Goal: Information Seeking & Learning: Check status

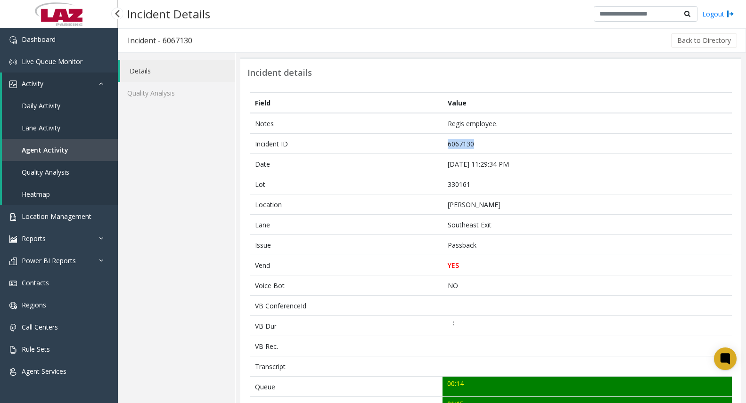
scroll to position [340, 0]
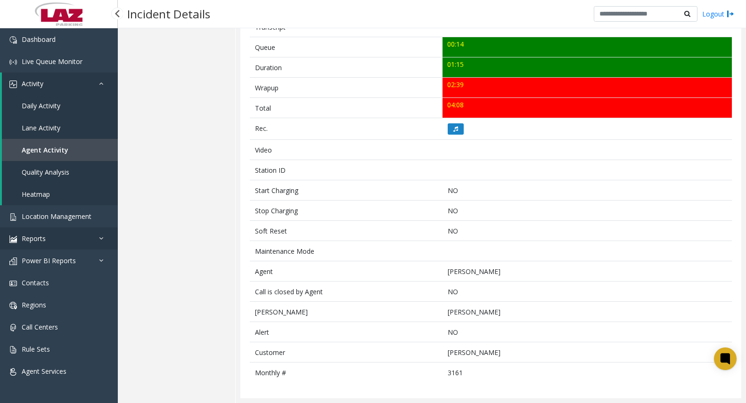
click at [68, 235] on link "Reports" at bounding box center [59, 239] width 118 height 22
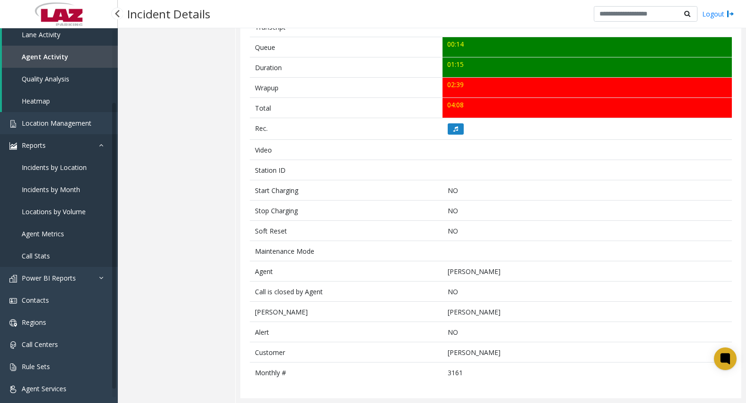
scroll to position [94, 0]
click at [46, 235] on span "Agent Metrics" at bounding box center [43, 233] width 42 height 9
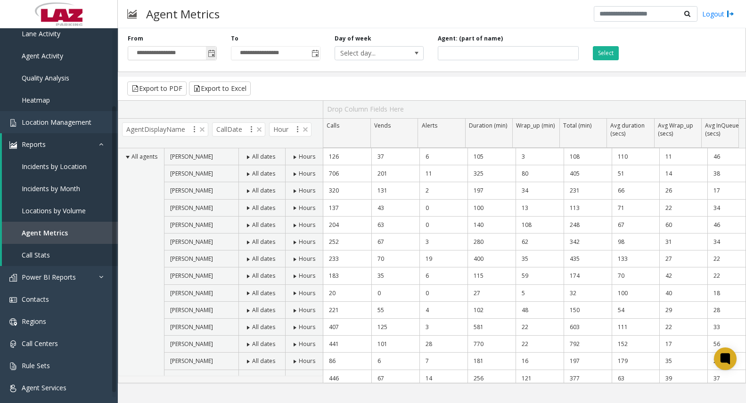
click at [216, 51] on span "Toggle popup" at bounding box center [211, 53] width 10 height 15
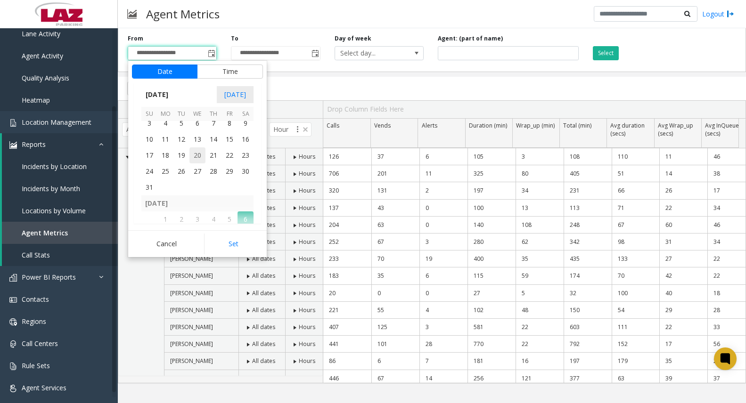
scroll to position [169050, 0]
click at [225, 152] on span "1" at bounding box center [230, 158] width 16 height 16
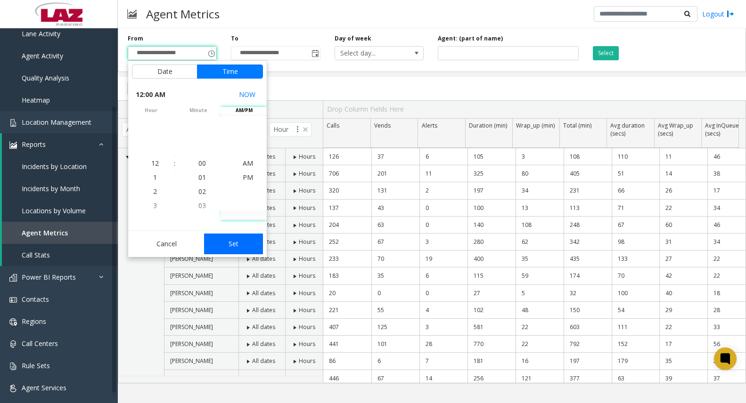
click at [239, 240] on button "Set" at bounding box center [233, 244] width 59 height 21
type input "**********"
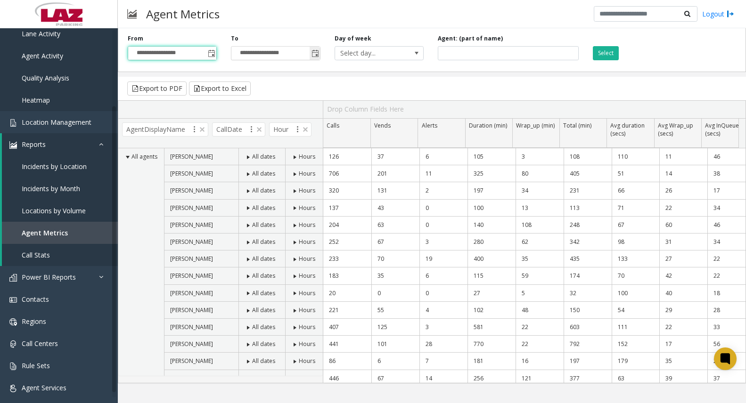
click at [318, 55] on span "Toggle popup" at bounding box center [316, 54] width 8 height 8
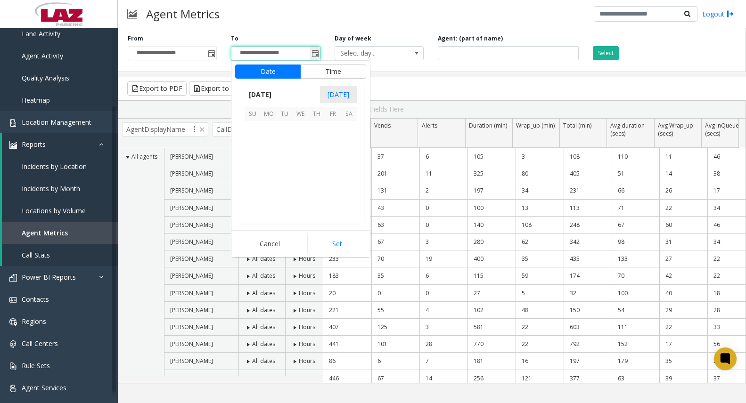
scroll to position [14, 0]
click at [289, 193] on span "30" at bounding box center [285, 193] width 16 height 16
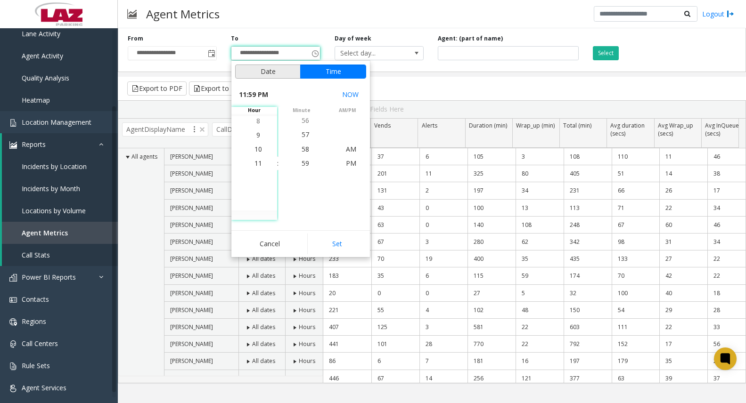
click at [260, 76] on button "Date" at bounding box center [268, 72] width 66 height 14
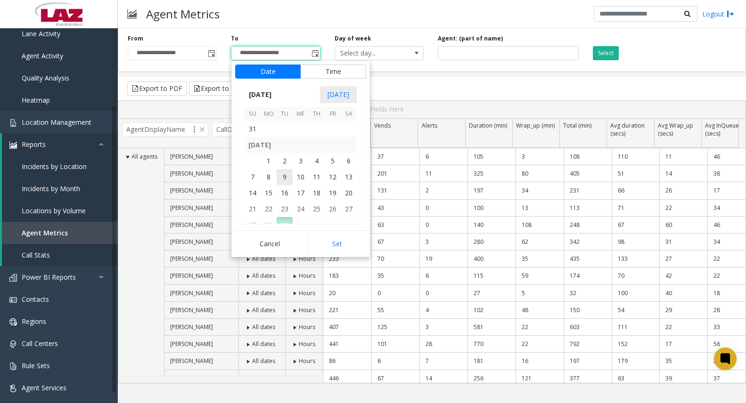
scroll to position [169097, 0]
click at [254, 144] on span "31" at bounding box center [253, 144] width 16 height 16
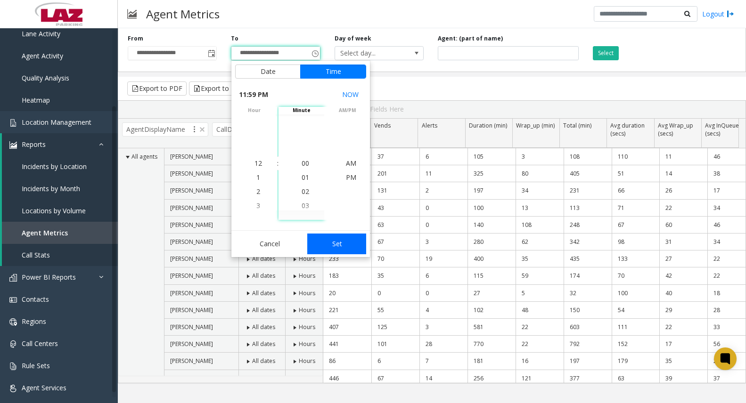
scroll to position [14, 0]
click at [346, 248] on button "Set" at bounding box center [336, 244] width 59 height 21
type input "**********"
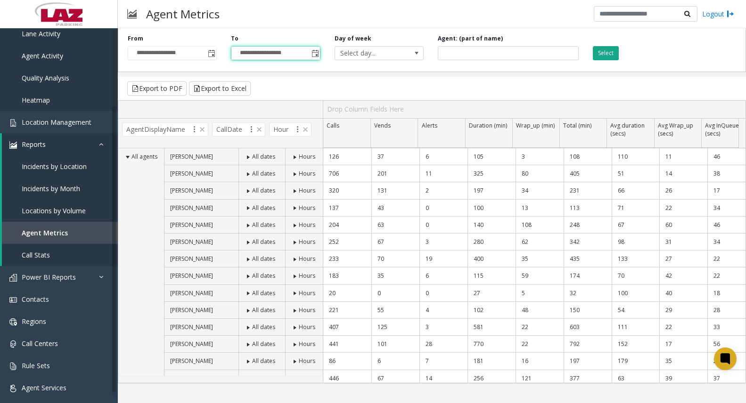
click at [597, 56] on button "Select" at bounding box center [606, 53] width 26 height 14
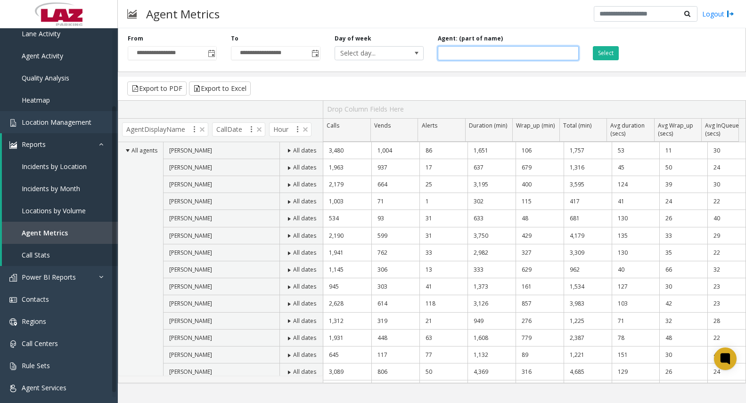
click at [461, 51] on input at bounding box center [508, 53] width 141 height 14
type input "******"
click at [604, 48] on button "Select" at bounding box center [606, 53] width 26 height 14
